Goal: Task Accomplishment & Management: Use online tool/utility

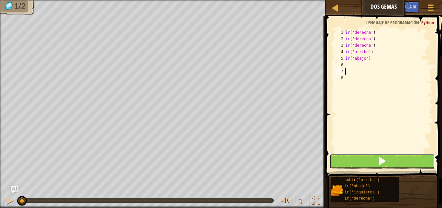
click at [353, 158] on button at bounding box center [383, 160] width 106 height 15
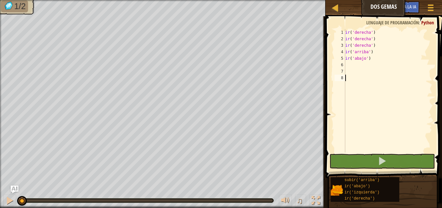
click at [355, 152] on div "ir ( 'derecha' ) ir ( 'derecha' ) ir ( 'derecha' ) ir ( 'arriba' ) ir ( 'abajo'…" at bounding box center [388, 97] width 88 height 136
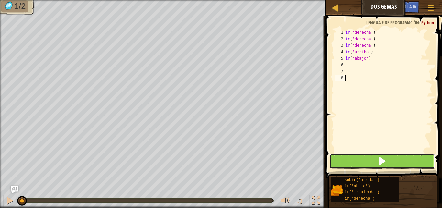
click at [352, 162] on button at bounding box center [383, 160] width 106 height 15
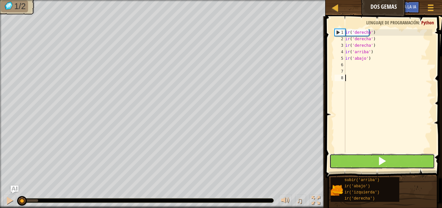
click at [352, 162] on button at bounding box center [383, 160] width 106 height 15
click at [348, 163] on button at bounding box center [383, 160] width 106 height 15
click at [349, 163] on button at bounding box center [383, 160] width 106 height 15
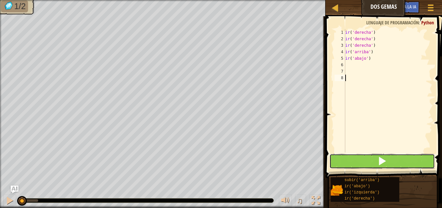
drag, startPoint x: 350, startPoint y: 154, endPoint x: 351, endPoint y: 159, distance: 5.0
click at [351, 159] on button at bounding box center [383, 160] width 106 height 15
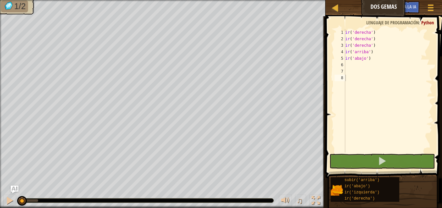
click at [353, 153] on span at bounding box center [385, 87] width 122 height 181
drag, startPoint x: 353, startPoint y: 153, endPoint x: 351, endPoint y: 137, distance: 16.7
click at [353, 153] on span at bounding box center [385, 87] width 122 height 181
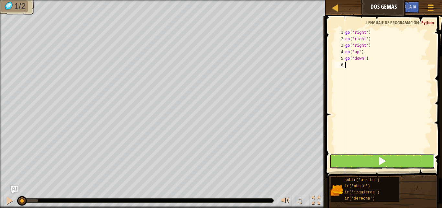
click at [349, 156] on button at bounding box center [383, 160] width 106 height 15
click at [335, 11] on div at bounding box center [335, 8] width 8 height 8
select select "es-ES"
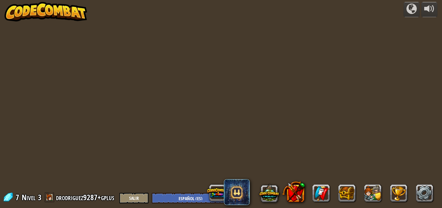
select select "es-ES"
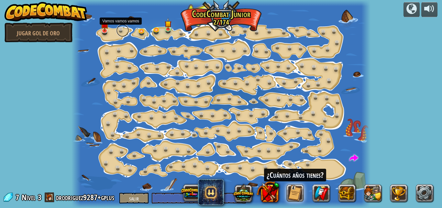
click at [119, 28] on link at bounding box center [122, 30] width 13 height 13
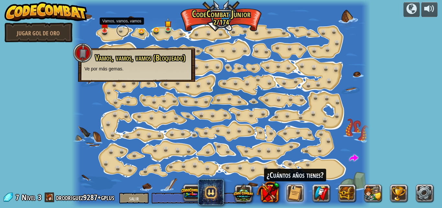
click at [120, 28] on link at bounding box center [122, 30] width 13 height 13
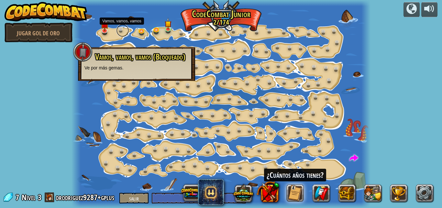
click at [119, 26] on link at bounding box center [122, 30] width 13 height 13
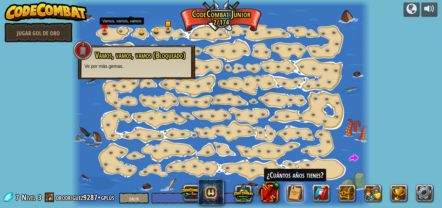
click at [119, 25] on div "Cambio de Paso (Bloqueado) Cambie los argumentos del paso. Ve inteligentemente …" at bounding box center [221, 104] width 299 height 208
click at [119, 25] on div at bounding box center [221, 104] width 299 height 208
click at [108, 32] on div "Cambio de Paso (Bloqueado) Cambie los argumentos del paso. Ve inteligentemente …" at bounding box center [221, 104] width 299 height 208
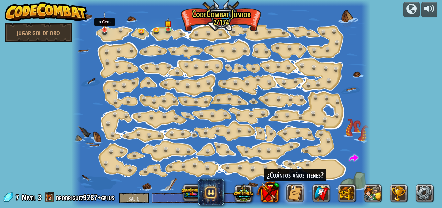
click at [106, 28] on img at bounding box center [105, 21] width 8 height 18
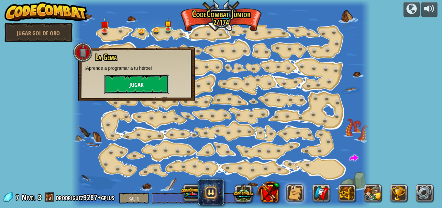
click at [120, 77] on button "Jugar" at bounding box center [136, 83] width 65 height 19
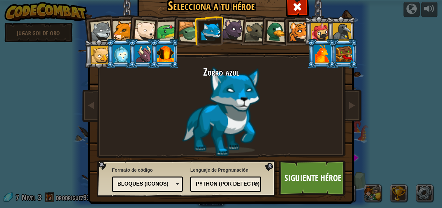
click at [236, 33] on div at bounding box center [233, 29] width 22 height 22
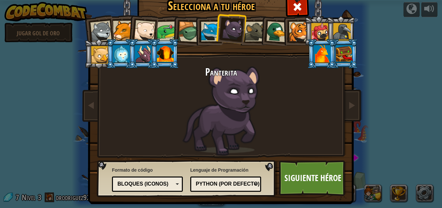
click at [123, 33] on div at bounding box center [123, 31] width 20 height 20
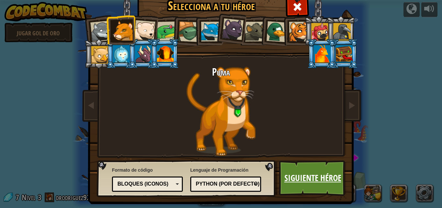
click at [316, 178] on font "Siguiente héroe" at bounding box center [313, 178] width 57 height 12
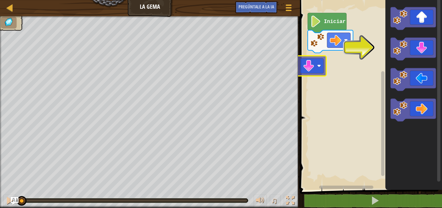
click at [307, 63] on div "Iniciar" at bounding box center [370, 93] width 144 height 193
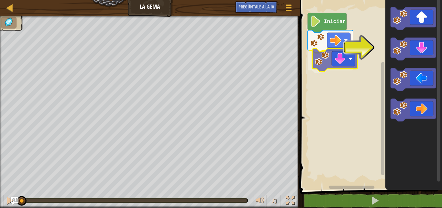
click at [329, 57] on div "Iniciar" at bounding box center [370, 93] width 144 height 193
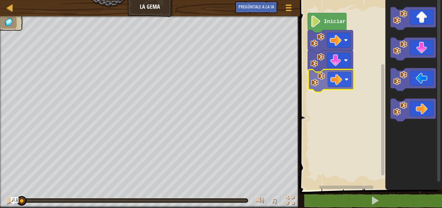
click at [341, 78] on div "Iniciar" at bounding box center [370, 93] width 144 height 193
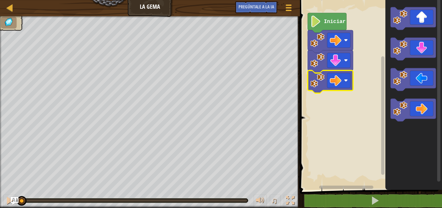
click at [321, 17] on image "Espacio de trabajo de Blockly" at bounding box center [315, 22] width 11 height 12
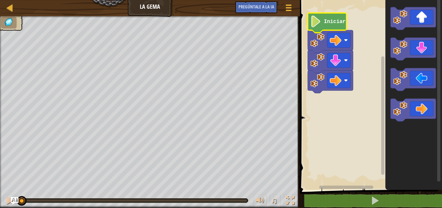
click at [316, 24] on image "Espacio de trabajo de Blockly" at bounding box center [315, 22] width 11 height 12
click at [315, 24] on image "Espacio de trabajo de Blockly" at bounding box center [315, 22] width 11 height 12
click at [313, 25] on image "Espacio de trabajo de Blockly" at bounding box center [315, 22] width 11 height 12
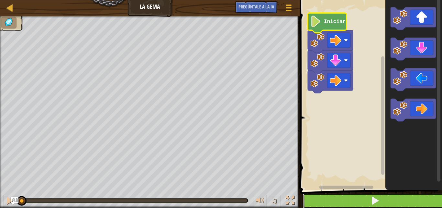
click at [403, 204] on button at bounding box center [375, 200] width 144 height 15
click at [393, 195] on button at bounding box center [375, 200] width 144 height 15
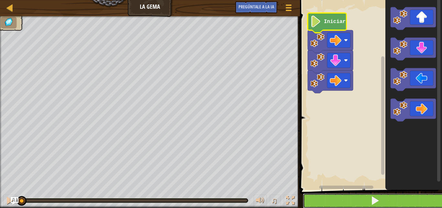
click at [393, 195] on button at bounding box center [375, 200] width 144 height 15
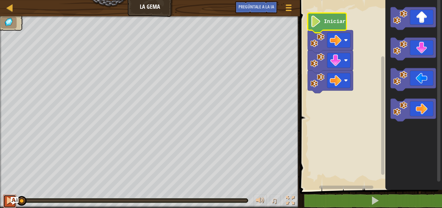
click at [10, 202] on div at bounding box center [10, 200] width 8 height 8
click at [329, 23] on text "Iniciar" at bounding box center [335, 22] width 22 height 6
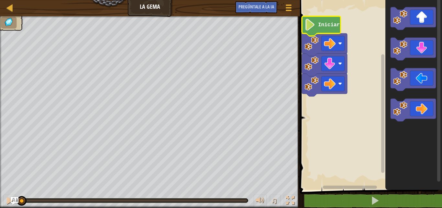
click at [322, 22] on text "Iniciar" at bounding box center [329, 25] width 22 height 6
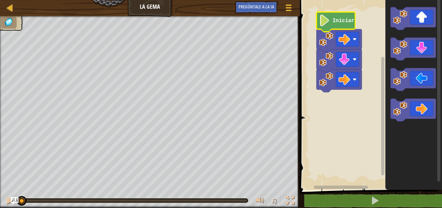
click at [339, 12] on icon "Espacio de trabajo de Blockly" at bounding box center [336, 22] width 39 height 20
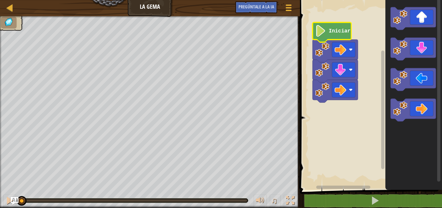
click at [335, 22] on rect "Espacio de trabajo de Blockly" at bounding box center [370, 93] width 144 height 193
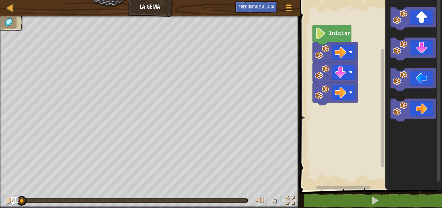
click at [335, 28] on icon "Espacio de trabajo de Blockly" at bounding box center [332, 35] width 39 height 20
click at [335, 29] on icon "Espacio de trabajo de Blockly" at bounding box center [332, 35] width 39 height 20
click at [334, 33] on text "Iniciar" at bounding box center [340, 34] width 22 height 6
